Goal: Information Seeking & Learning: Understand process/instructions

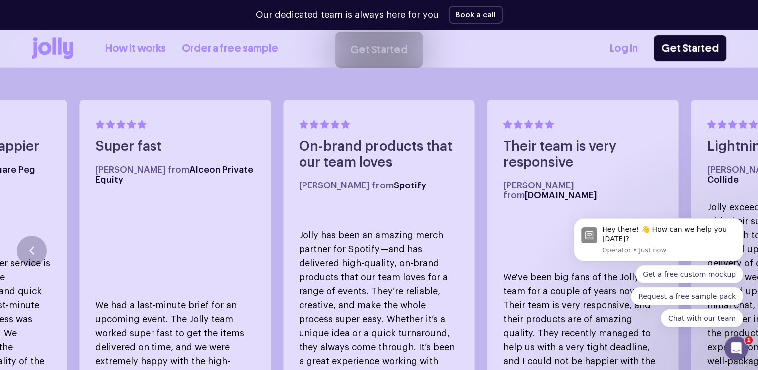
scroll to position [598, 0]
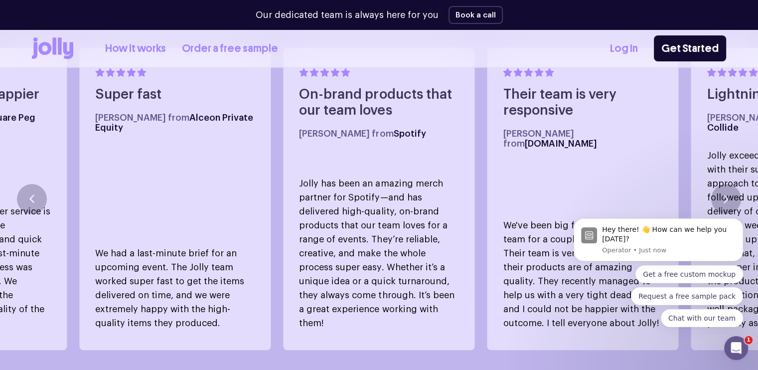
click at [65, 50] on icon at bounding box center [68, 50] width 10 height 17
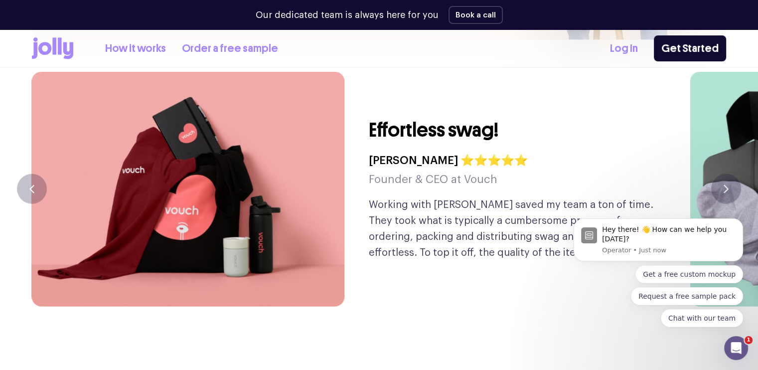
scroll to position [2357, 0]
click at [729, 165] on body "Hey there! 👋 How can we help you [DATE]? Operator • Just now Get a free custom …" at bounding box center [658, 243] width 191 height 192
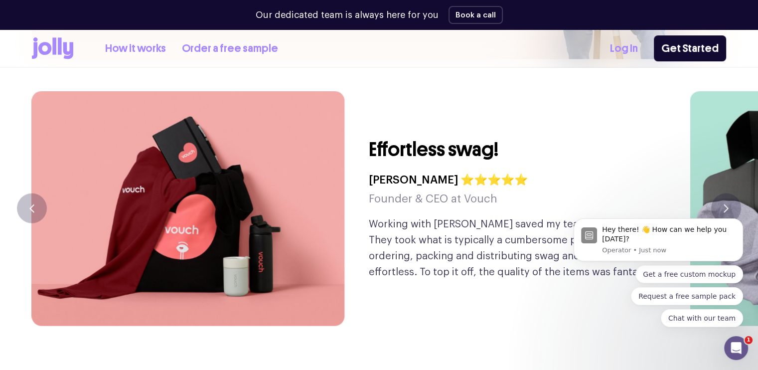
scroll to position [2338, 0]
click at [33, 205] on icon "button" at bounding box center [31, 208] width 3 height 7
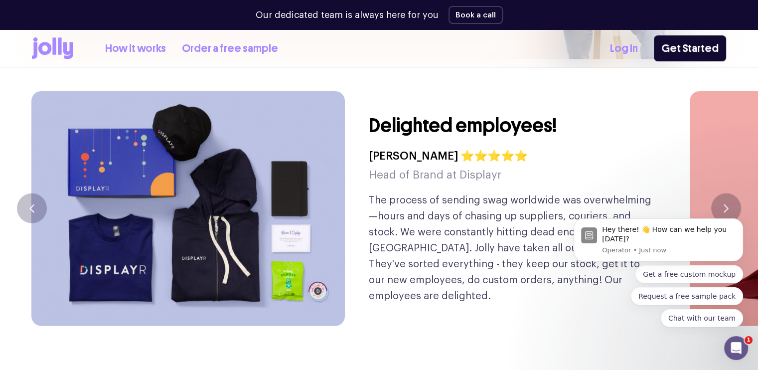
click at [725, 182] on body "Hey there! 👋 How can we help you [DATE]? Operator • Just now Get a free custom …" at bounding box center [658, 243] width 191 height 192
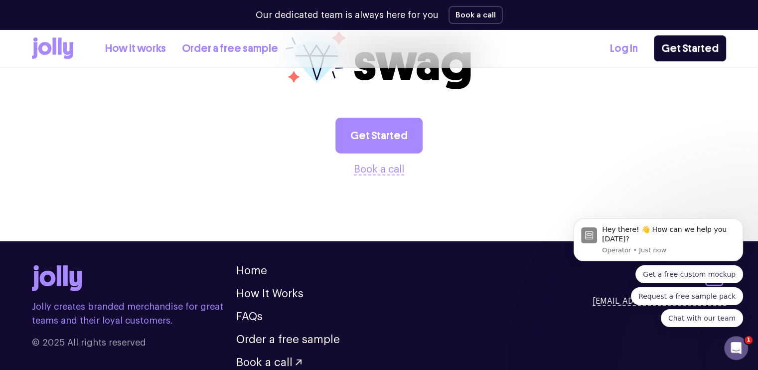
scroll to position [2790, 0]
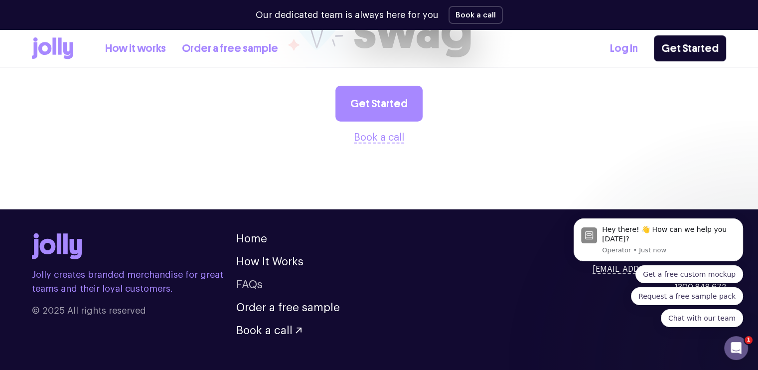
click at [250, 279] on link "FAQs" at bounding box center [249, 284] width 26 height 11
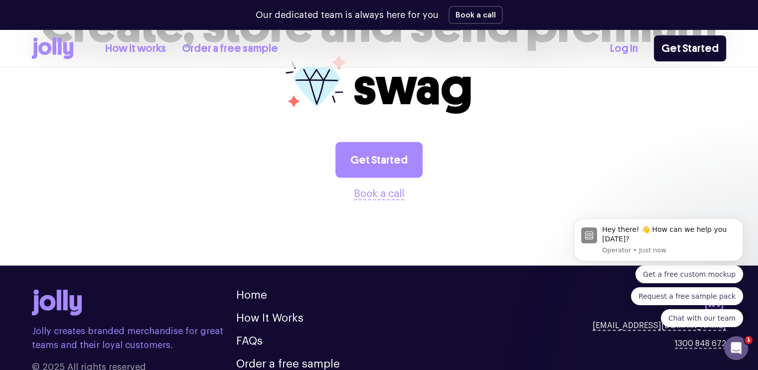
scroll to position [2067, 0]
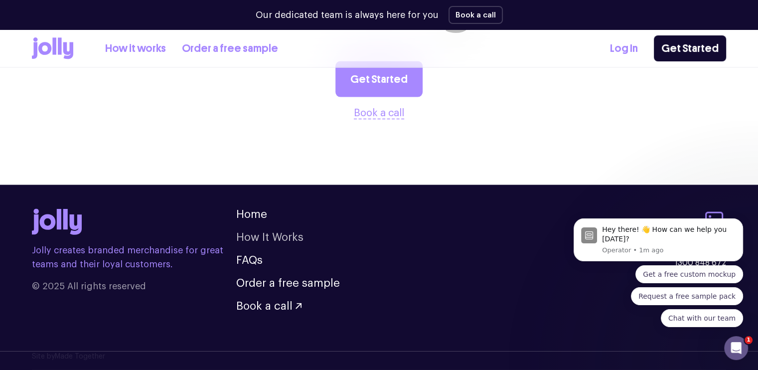
click at [259, 234] on link "How It Works" at bounding box center [269, 237] width 67 height 11
